Goal: Browse casually

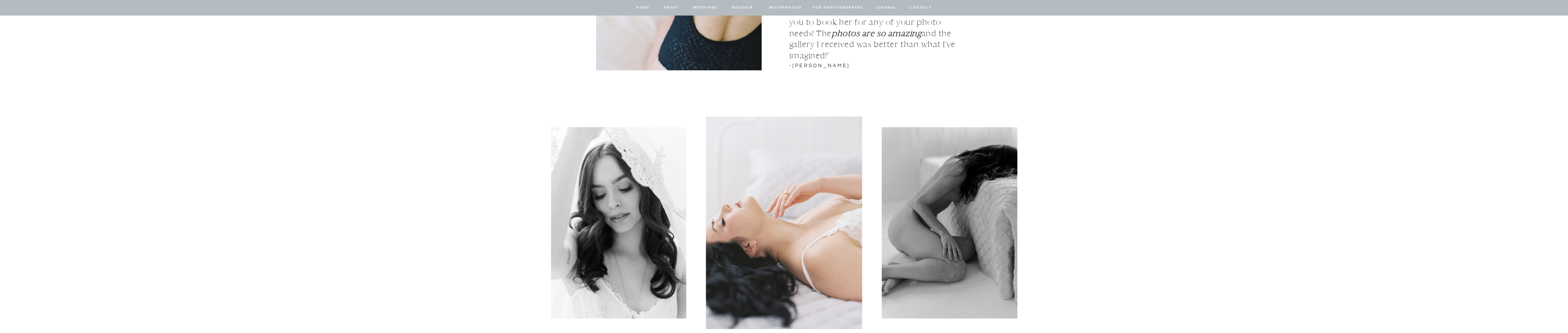
scroll to position [1088, 0]
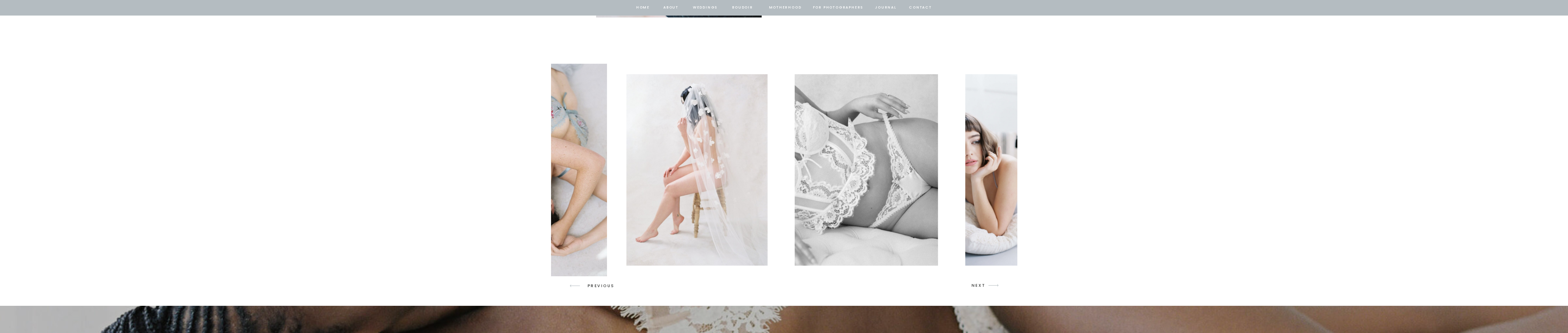
click at [578, 161] on img at bounding box center [528, 170] width 156 height 212
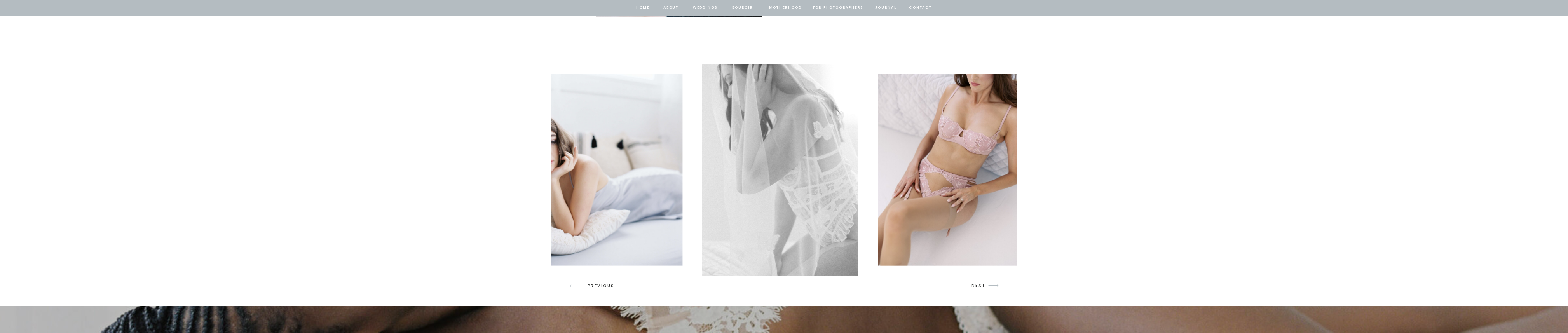
click at [878, 162] on img at bounding box center [950, 170] width 144 height 191
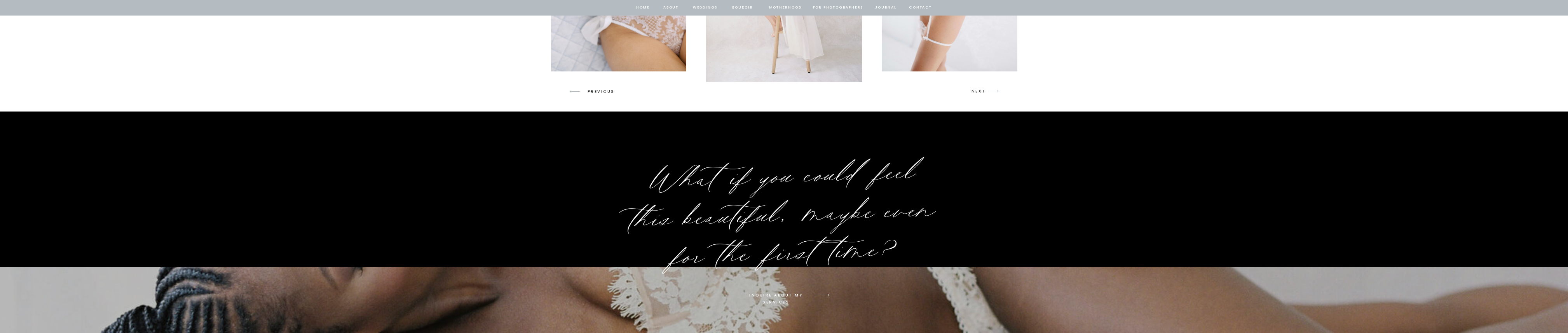
scroll to position [1127, 0]
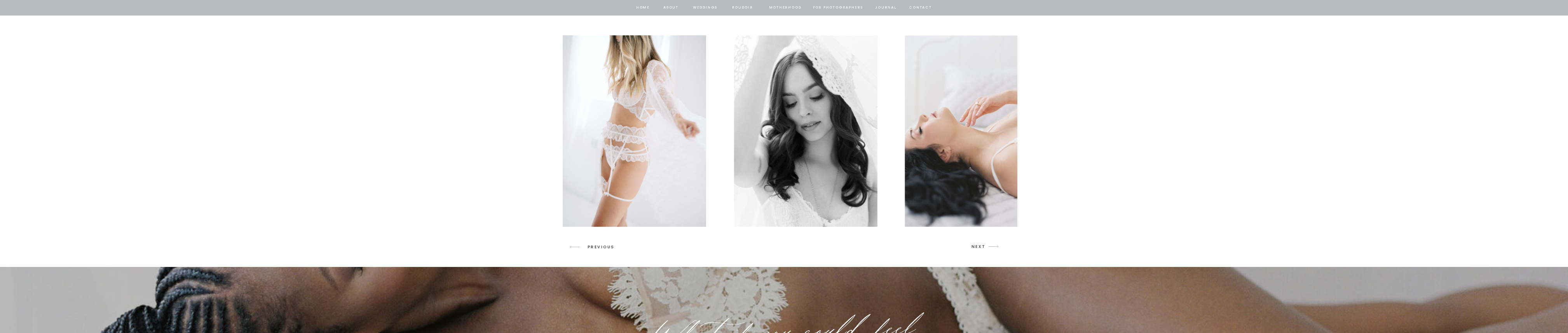
click at [572, 155] on img at bounding box center [634, 131] width 144 height 191
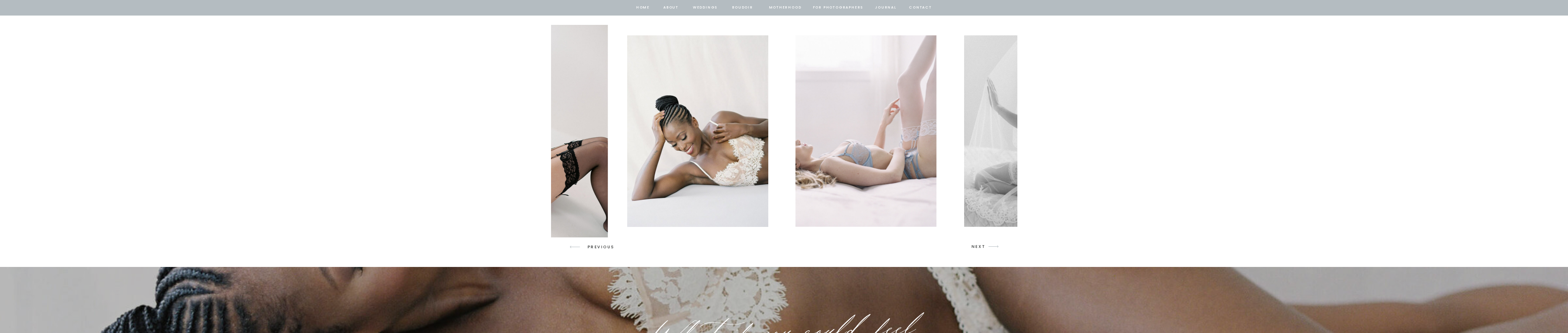
click at [628, 117] on img at bounding box center [698, 131] width 141 height 191
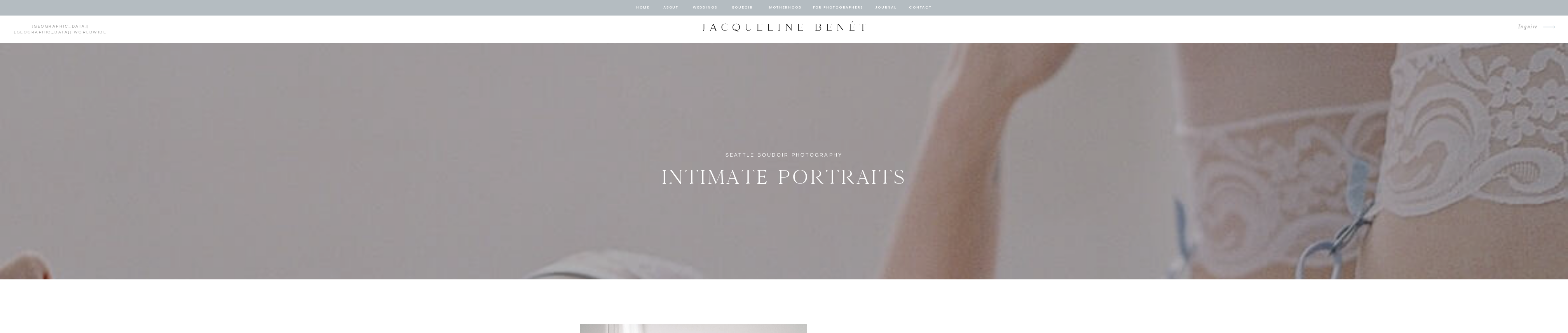
scroll to position [0, 0]
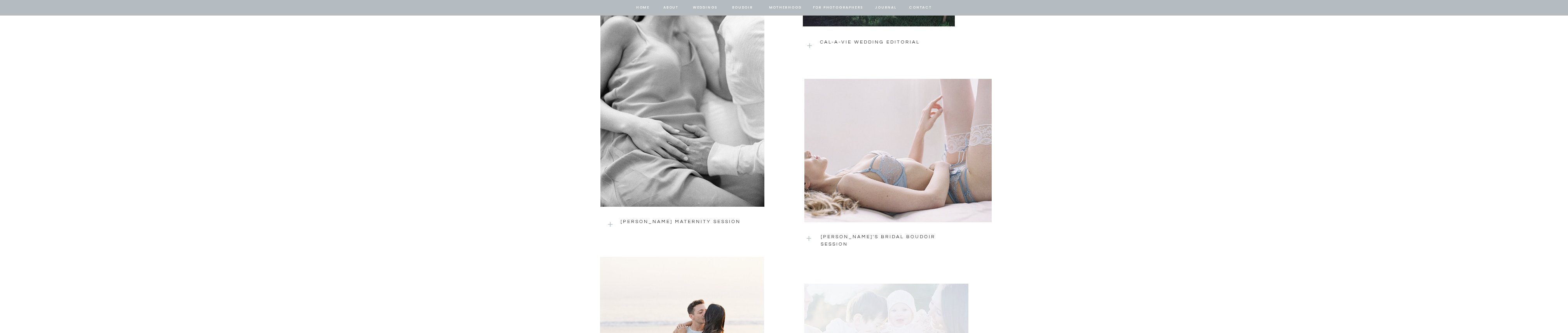
scroll to position [1163, 0]
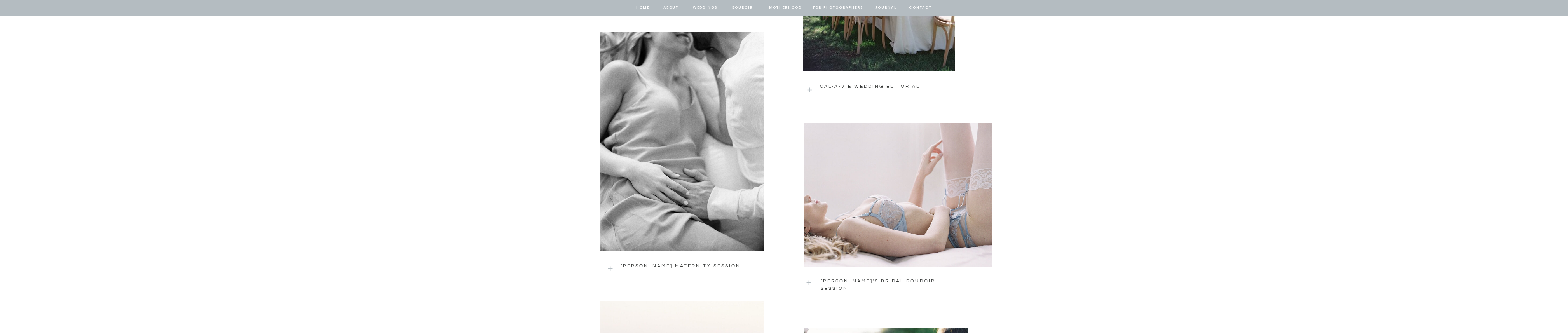
click at [886, 196] on div at bounding box center [898, 195] width 187 height 144
